Goal: Task Accomplishment & Management: Use online tool/utility

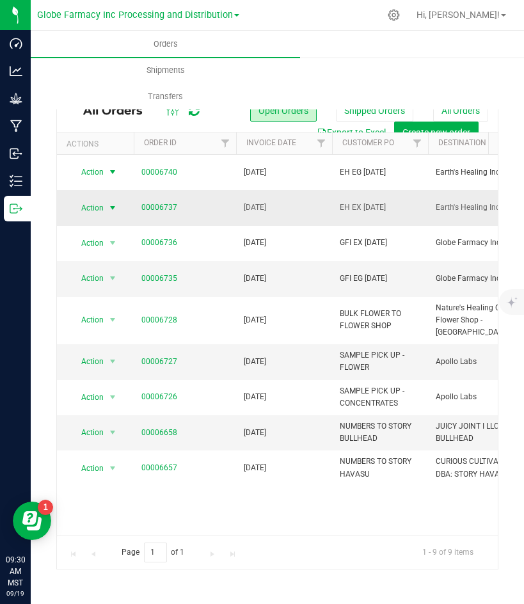
click at [109, 208] on span "select" at bounding box center [113, 208] width 10 height 10
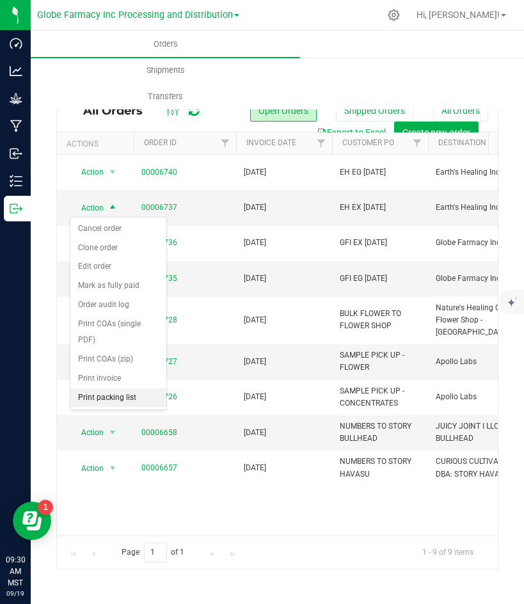
click at [105, 392] on li "Print packing list" at bounding box center [118, 397] width 96 height 19
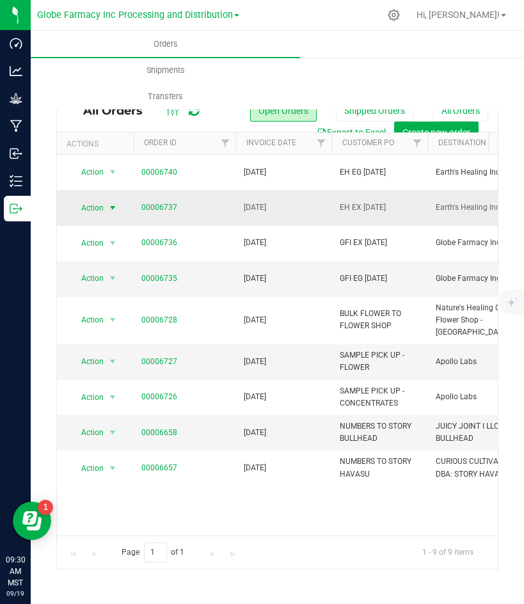
click at [103, 208] on span "Action" at bounding box center [87, 208] width 35 height 18
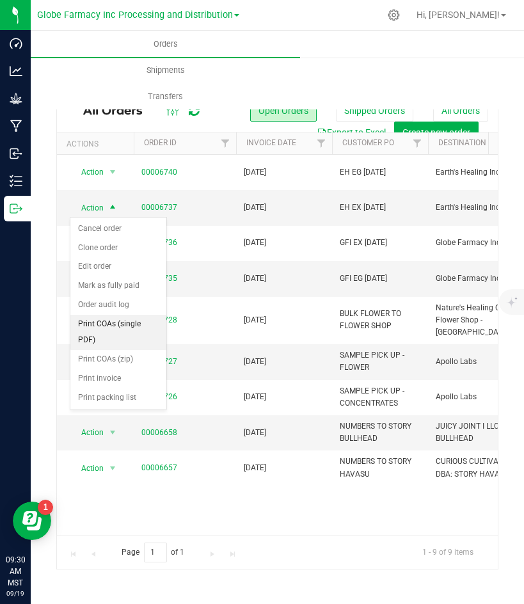
click at [99, 323] on li "Print COAs (single PDF)" at bounding box center [118, 332] width 96 height 35
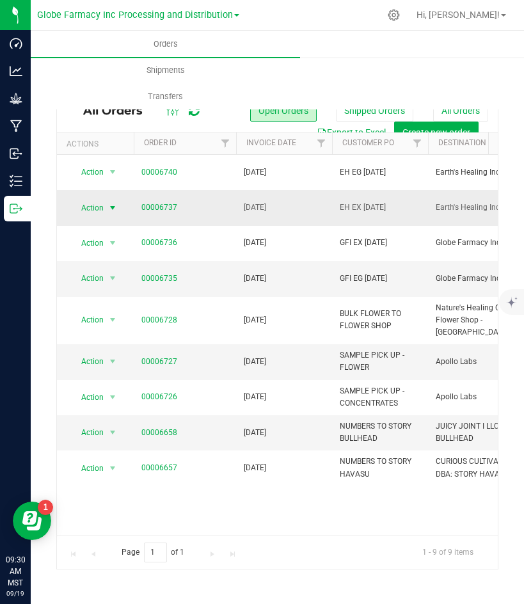
click at [86, 207] on span "Action" at bounding box center [87, 208] width 35 height 18
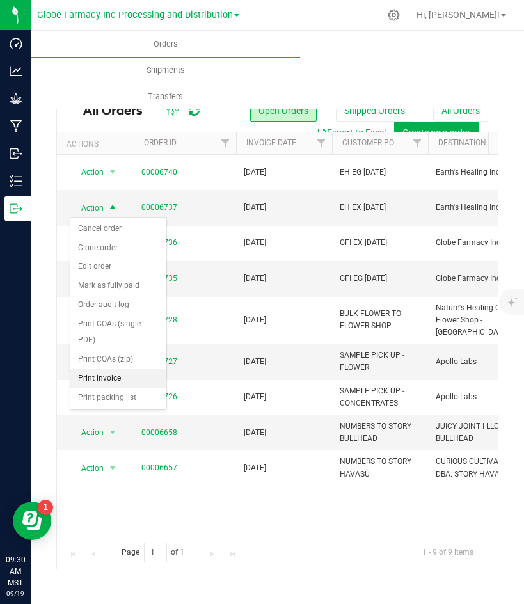
click at [88, 372] on li "Print invoice" at bounding box center [118, 378] width 96 height 19
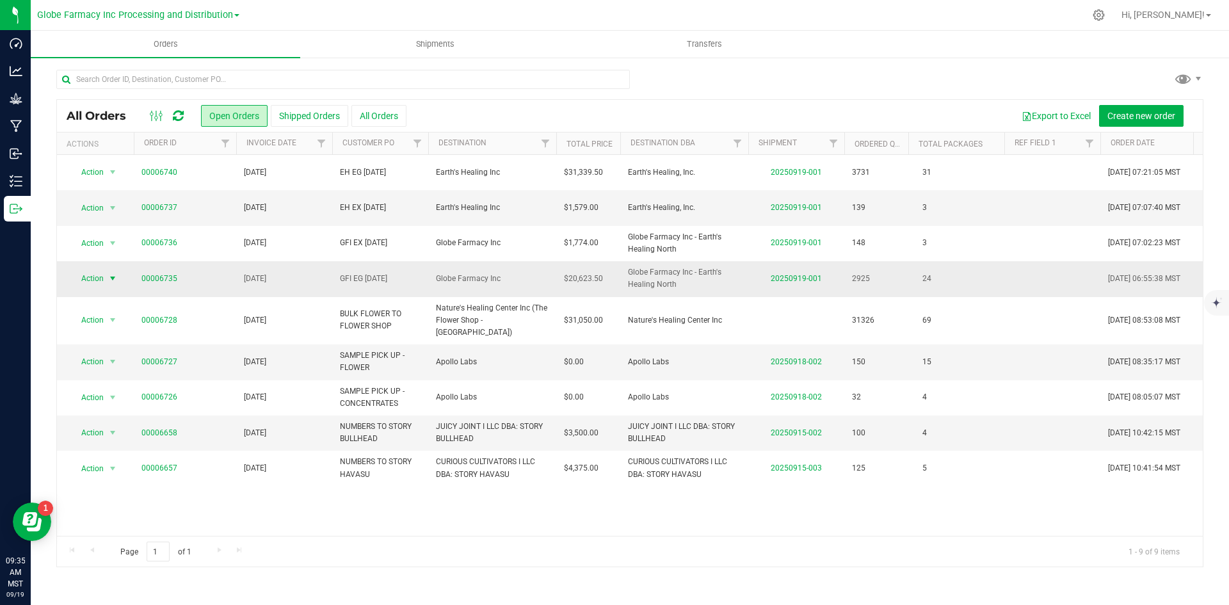
click at [100, 278] on span "Action" at bounding box center [87, 278] width 35 height 18
click at [108, 465] on li "Print packing list" at bounding box center [118, 468] width 96 height 19
click at [101, 276] on span "Action" at bounding box center [87, 278] width 35 height 18
click at [94, 399] on li "Print COAs (single PDF)" at bounding box center [118, 402] width 96 height 35
click at [84, 278] on span "Action" at bounding box center [87, 278] width 35 height 18
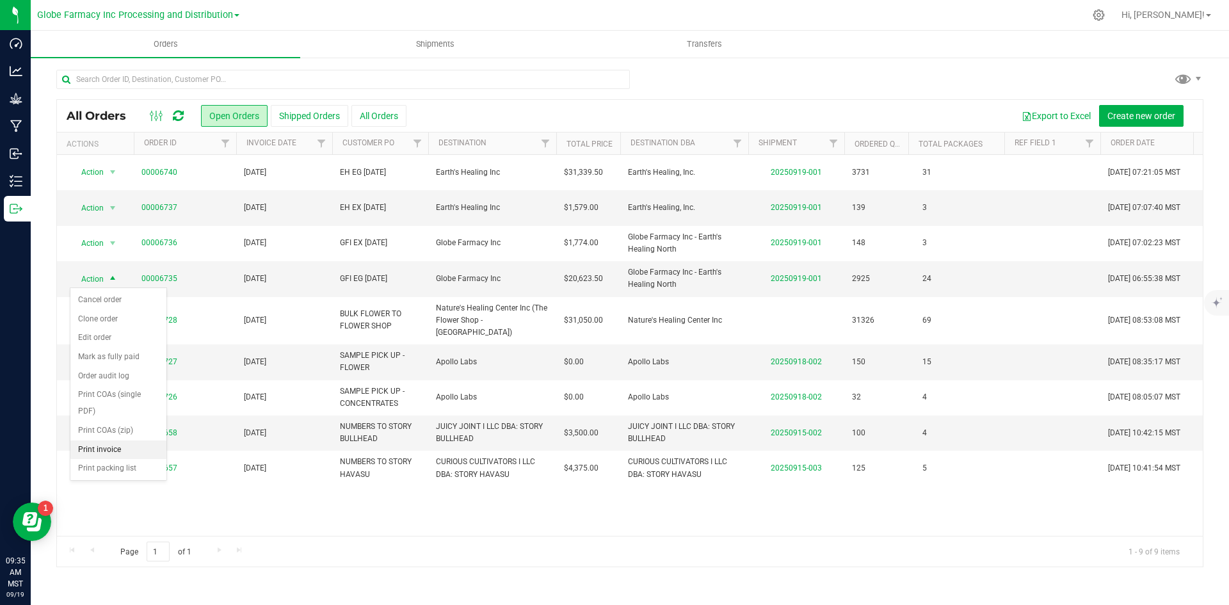
click at [95, 449] on li "Print invoice" at bounding box center [118, 449] width 96 height 19
